Goal: Information Seeking & Learning: Learn about a topic

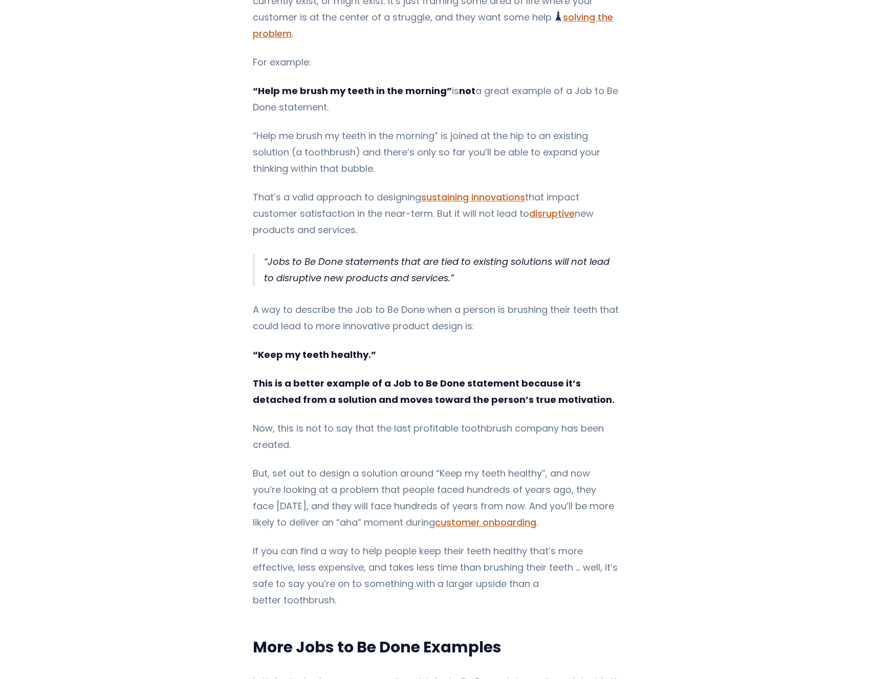
click at [304, 266] on p "Jobs to Be Done statements that are tied to existing solutions will not lead to…" at bounding box center [441, 270] width 355 height 33
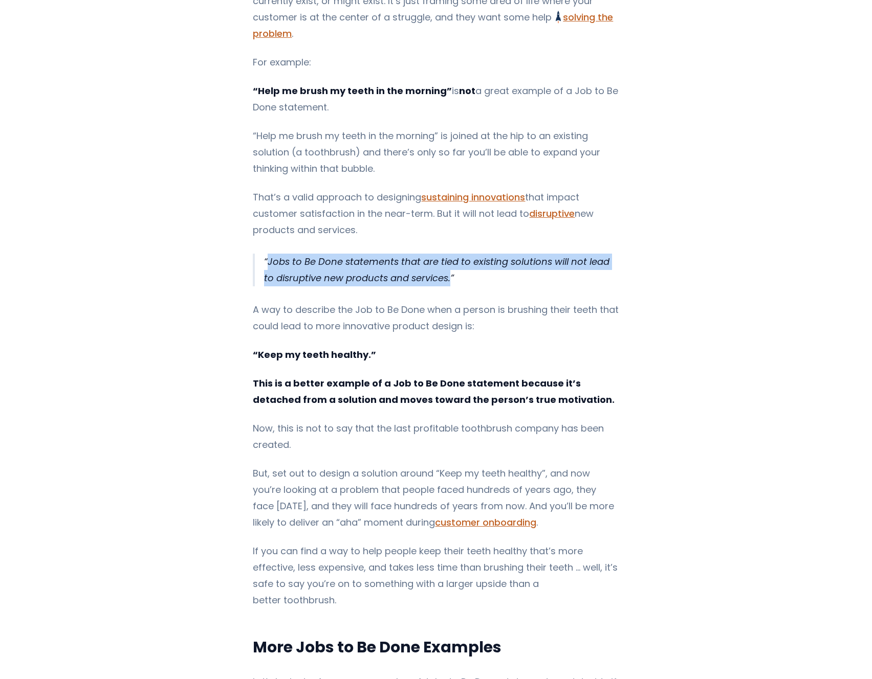
click at [304, 266] on p "Jobs to Be Done statements that are tied to existing solutions will not lead to…" at bounding box center [441, 270] width 355 height 33
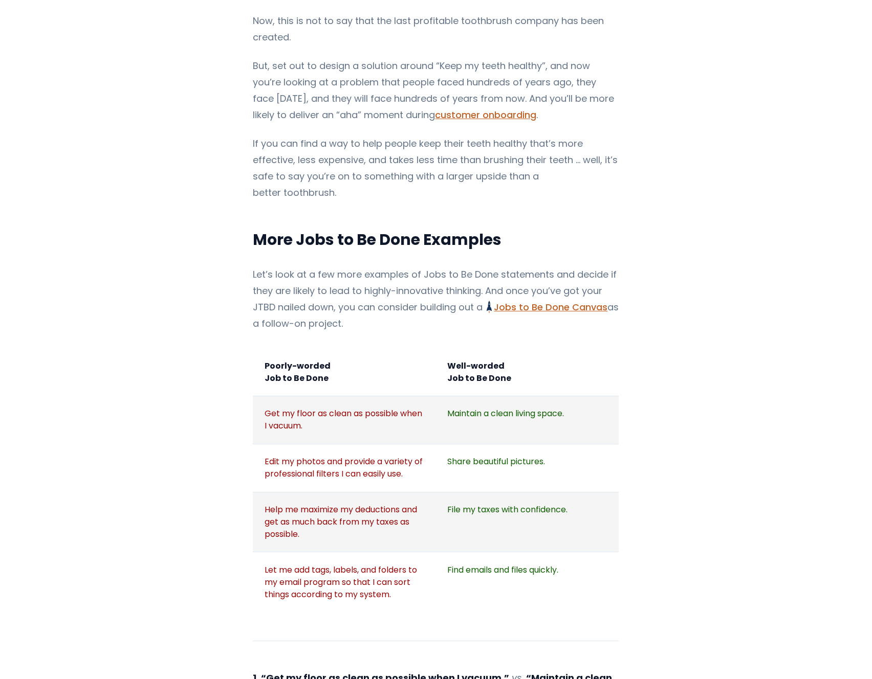
scroll to position [1014, 0]
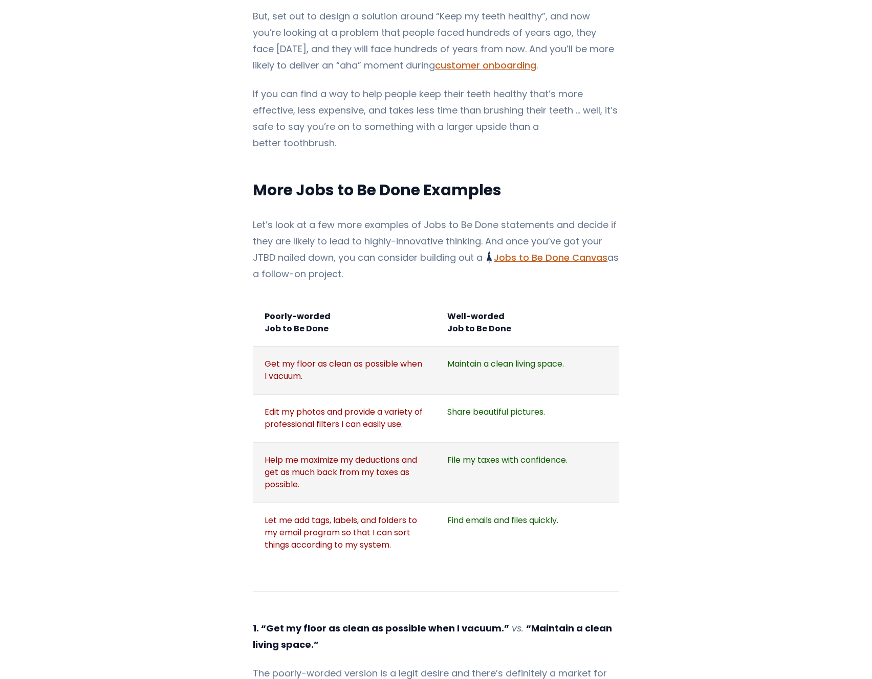
click at [364, 347] on td "Get my floor as clean as possible when I vacuum." at bounding box center [344, 371] width 183 height 48
click at [494, 347] on td "Maintain a clean living space." at bounding box center [527, 371] width 183 height 48
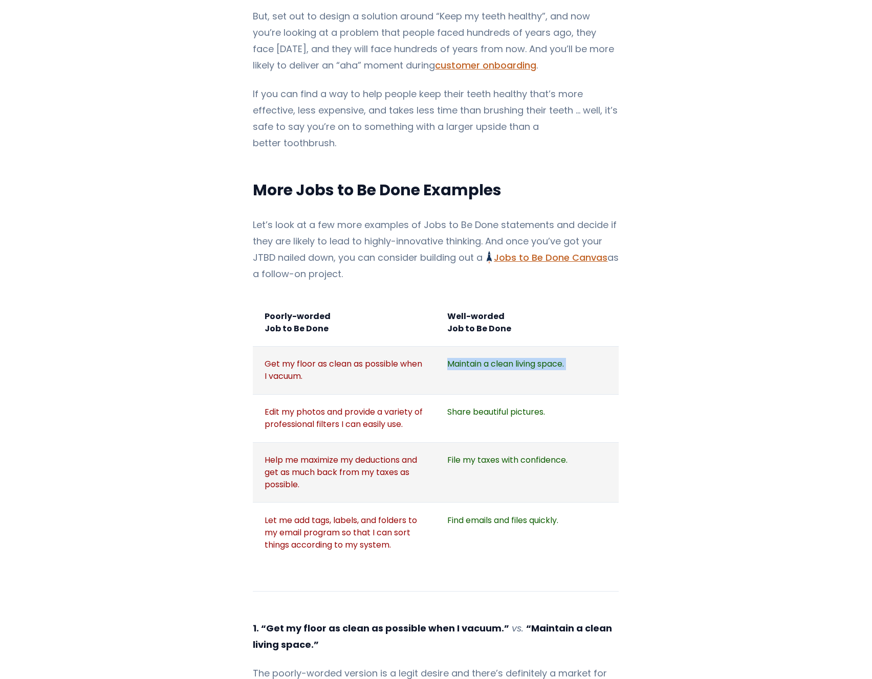
click at [494, 347] on td "Maintain a clean living space." at bounding box center [527, 371] width 183 height 48
click at [520, 394] on td "Share beautiful pictures." at bounding box center [527, 418] width 183 height 48
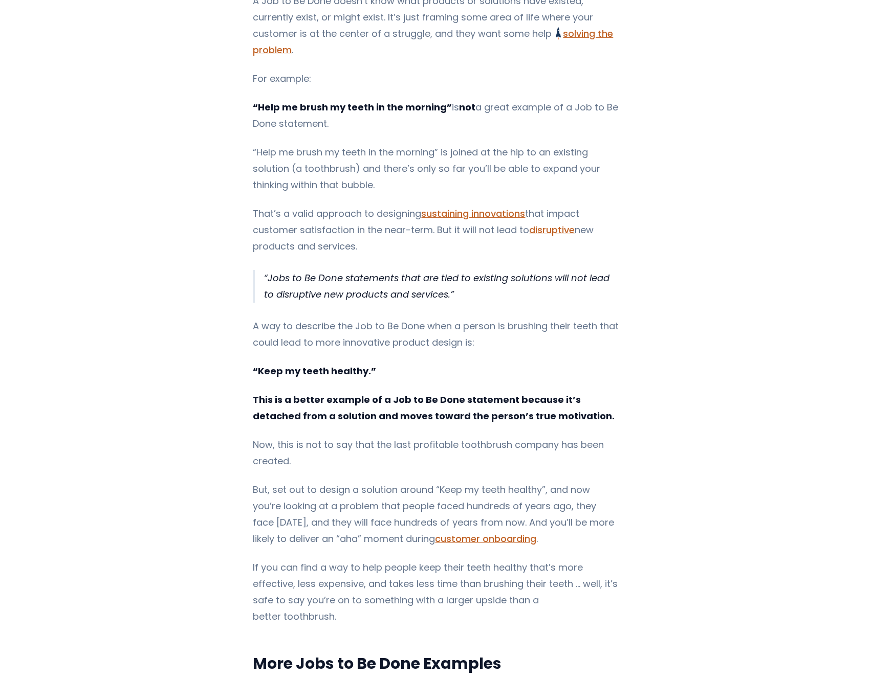
scroll to position [0, 0]
